Goal: Information Seeking & Learning: Check status

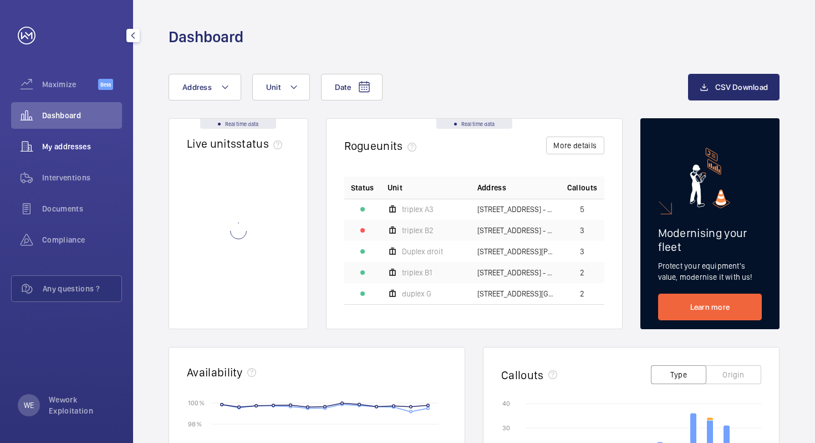
click at [63, 150] on span "My addresses" at bounding box center [82, 146] width 80 height 11
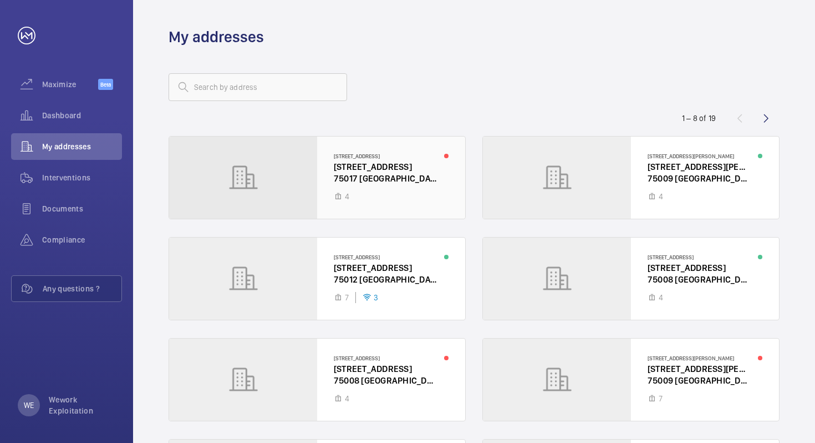
click at [298, 190] on div at bounding box center [317, 177] width 296 height 82
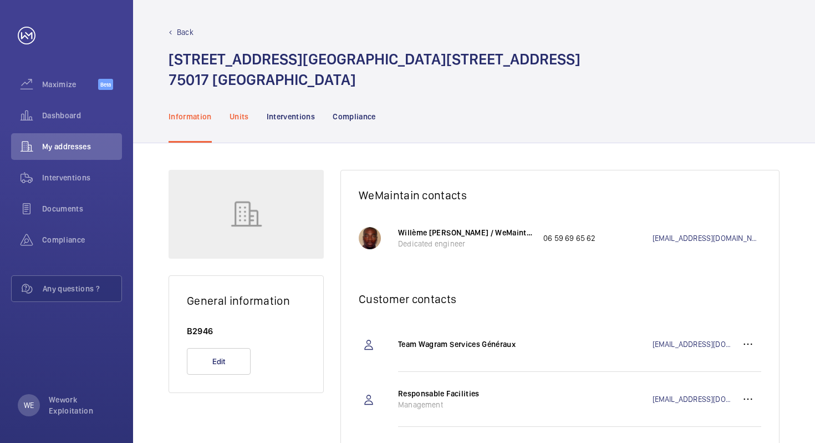
click at [242, 124] on div "Units" at bounding box center [239, 116] width 19 height 53
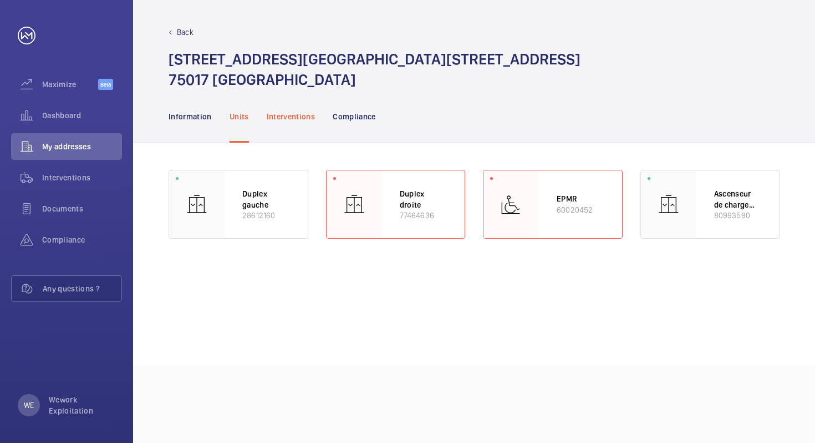
click at [287, 111] on p "Interventions" at bounding box center [291, 116] width 49 height 11
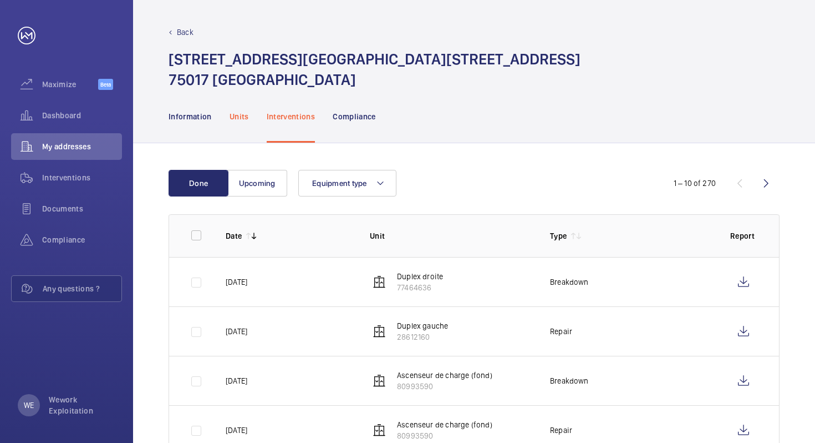
click at [230, 113] on p "Units" at bounding box center [239, 116] width 19 height 11
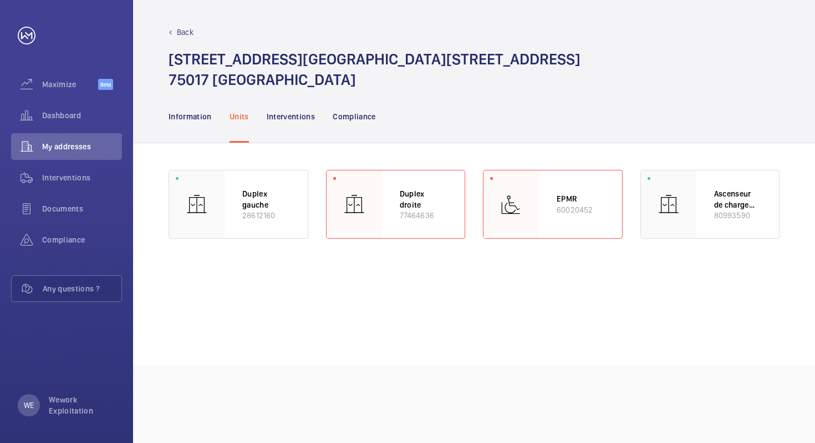
click at [362, 297] on wm-front-async-data-loader "Duplex gauche 28612160 Duplex droite 77464636 EPMR 60020452 Ascenseur de charge…" at bounding box center [474, 254] width 611 height 169
click at [271, 275] on wm-front-async-data-loader "Duplex gauche 28612160 Duplex droite 77464636 EPMR 60020452 Ascenseur de charge…" at bounding box center [474, 254] width 611 height 169
click at [214, 276] on wm-front-async-data-loader "Duplex gauche 28612160 Duplex droite 77464636 EPMR 60020452 Ascenseur de charge…" at bounding box center [474, 254] width 611 height 169
click at [318, 280] on wm-front-async-data-loader "Duplex gauche 28612160 Duplex droite 77464636 EPMR 60020452 Ascenseur de charge…" at bounding box center [474, 254] width 611 height 169
